Goal: Task Accomplishment & Management: Use online tool/utility

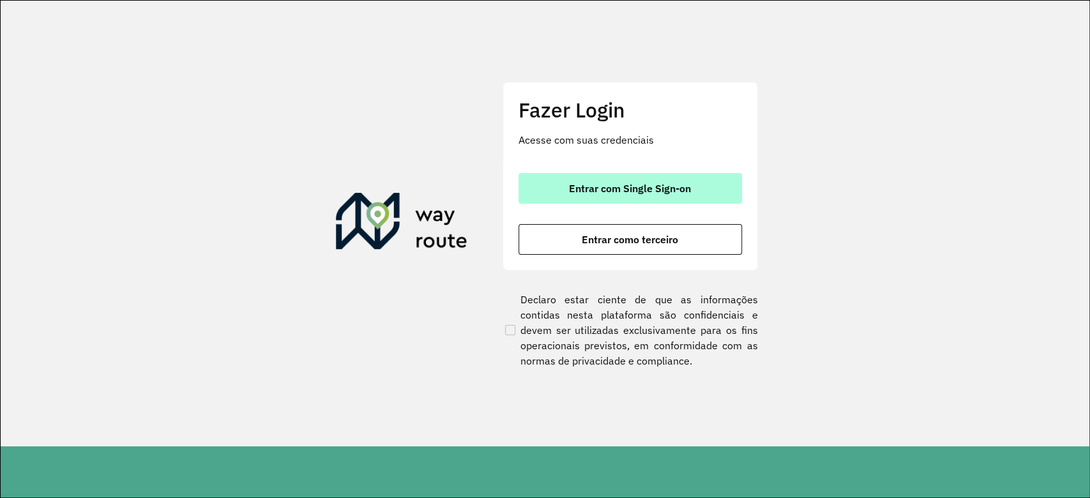
click at [718, 185] on button "Entrar com Single Sign-on" at bounding box center [629, 188] width 223 height 31
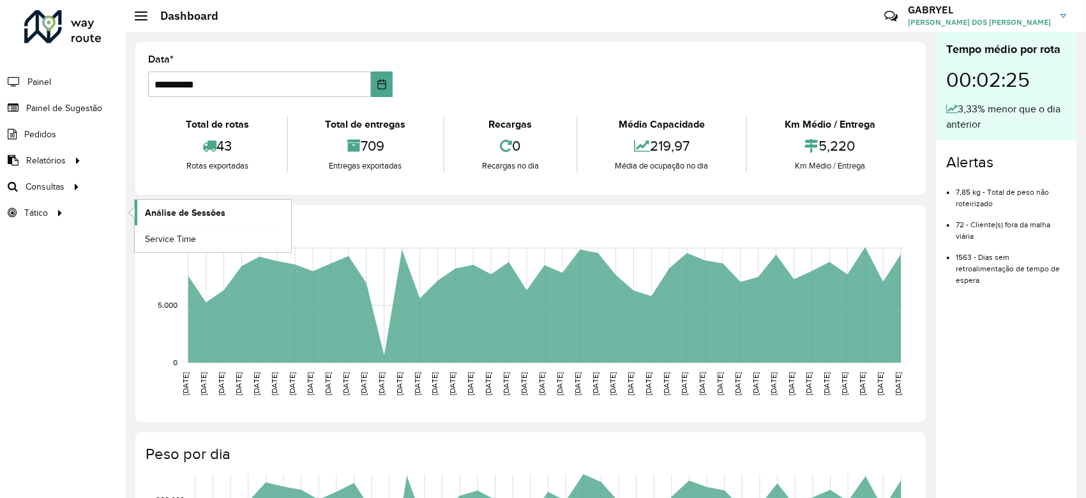
click at [139, 207] on link "Análise de Sessões" at bounding box center [213, 213] width 156 height 26
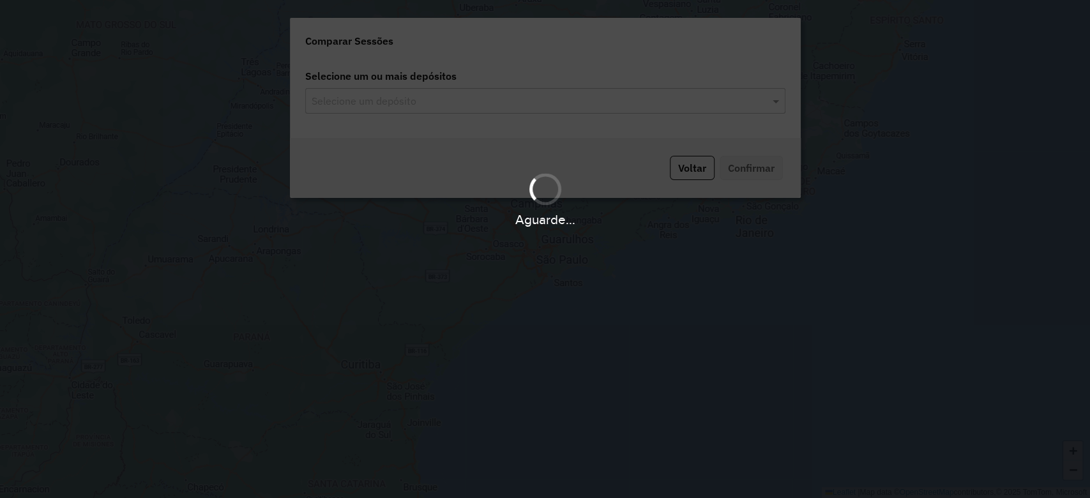
click at [487, 110] on div "Aguarde..." at bounding box center [545, 249] width 1090 height 498
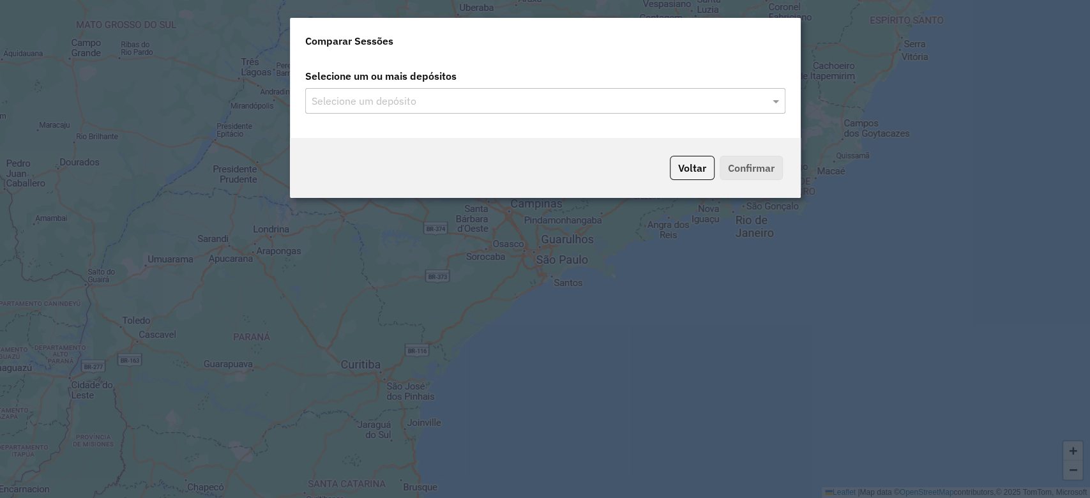
click at [495, 107] on input "text" at bounding box center [538, 101] width 461 height 15
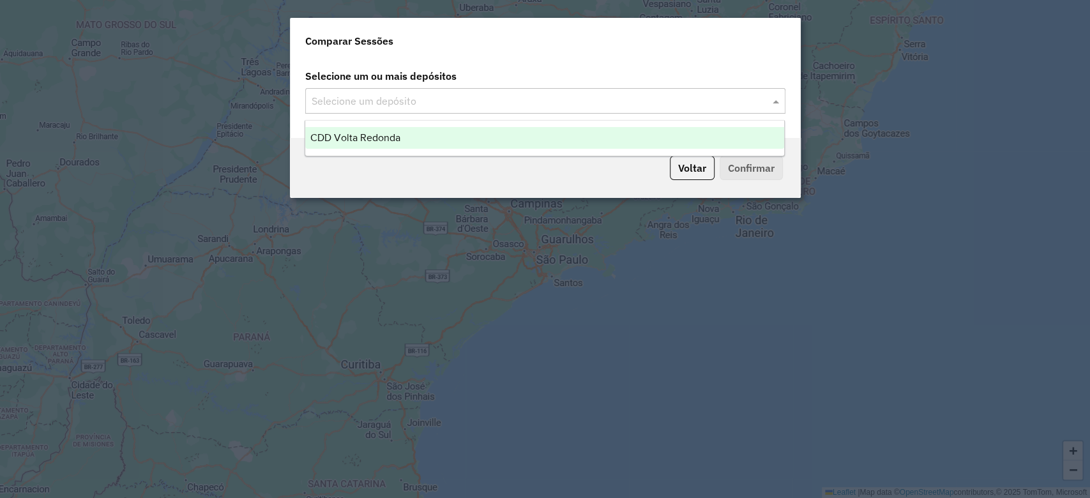
click at [780, 109] on div "Selecione um depósito" at bounding box center [545, 101] width 480 height 26
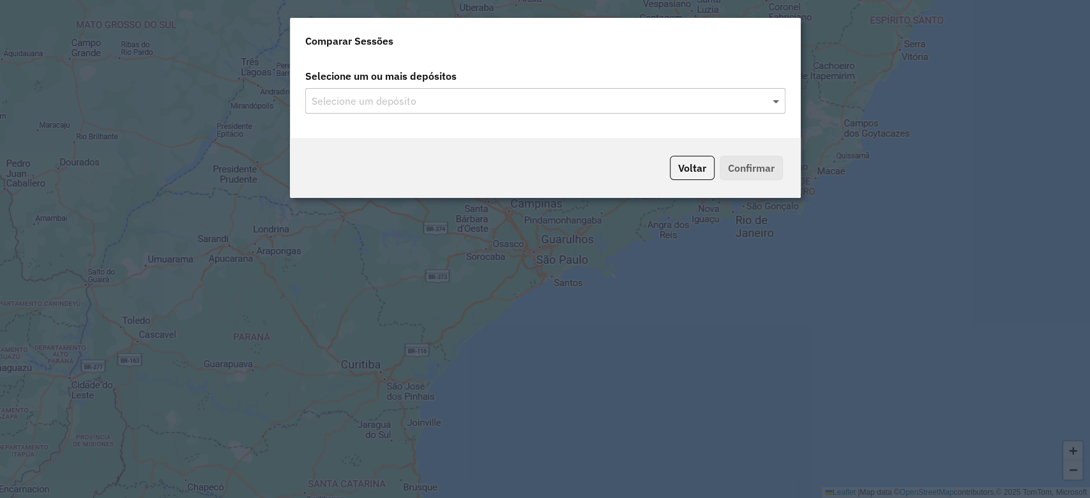
click at [771, 105] on span at bounding box center [777, 100] width 16 height 15
click at [766, 107] on input "text" at bounding box center [538, 101] width 461 height 15
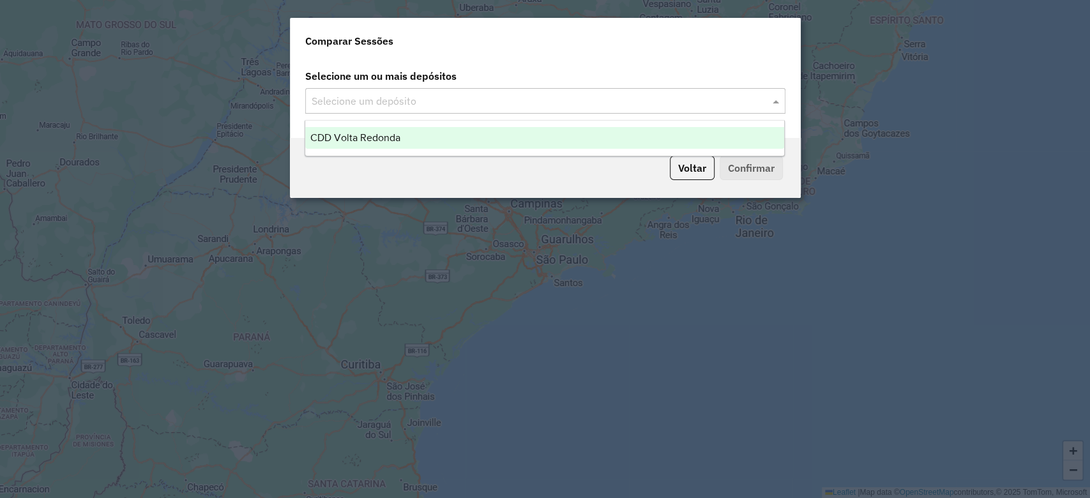
click at [717, 145] on div "CDD Volta Redonda" at bounding box center [544, 138] width 479 height 22
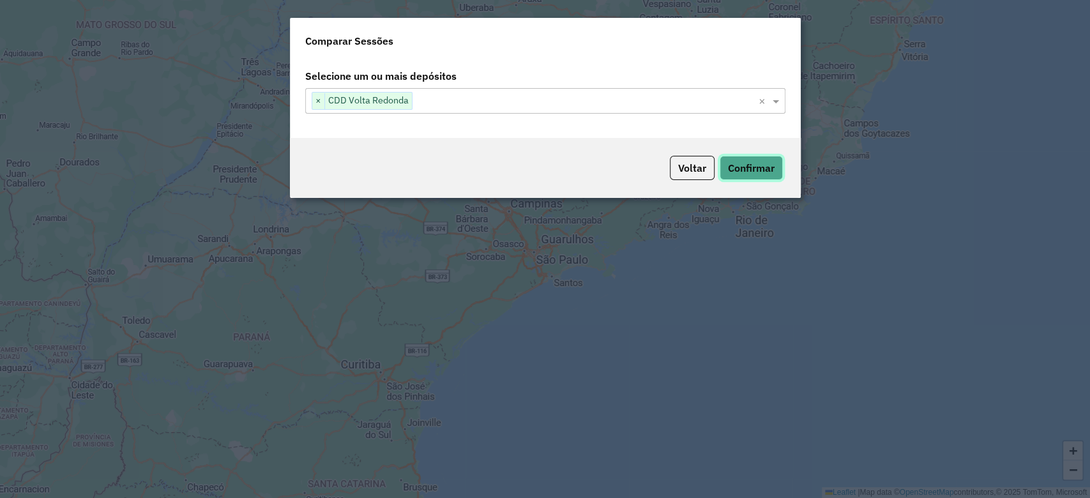
click at [750, 161] on button "Confirmar" at bounding box center [750, 168] width 63 height 24
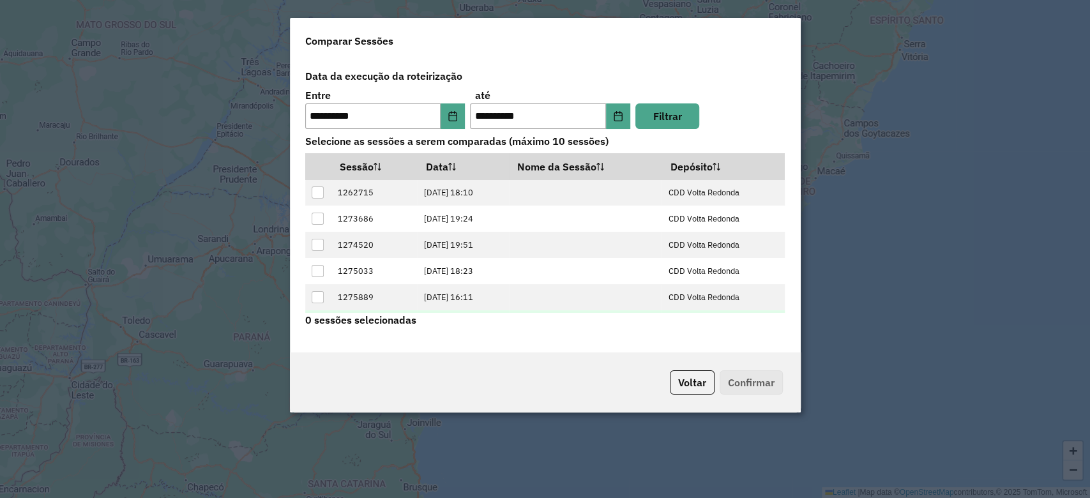
scroll to position [50, 0]
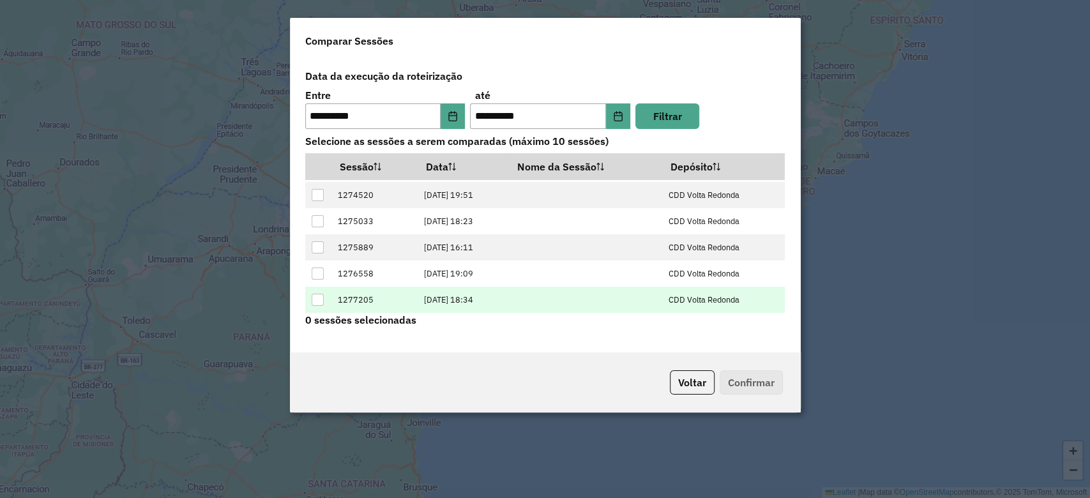
click at [322, 296] on div at bounding box center [318, 300] width 12 height 12
click at [757, 377] on button "Confirmar" at bounding box center [750, 382] width 63 height 24
